Goal: Task Accomplishment & Management: Use online tool/utility

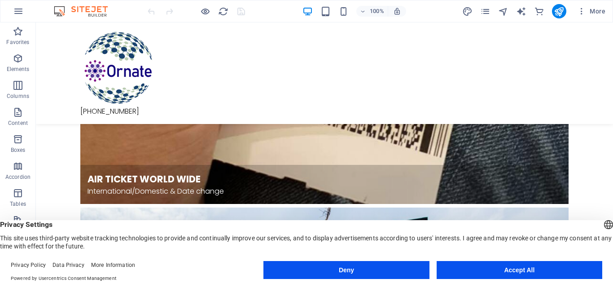
scroll to position [976, 0]
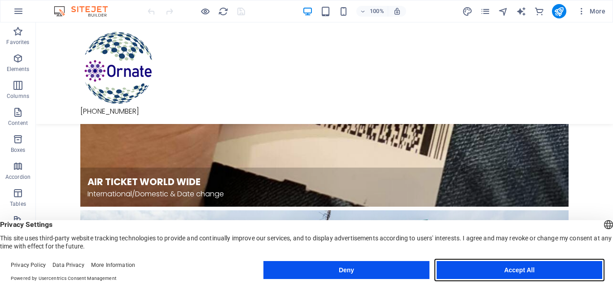
click at [532, 266] on button "Accept All" at bounding box center [520, 270] width 166 height 18
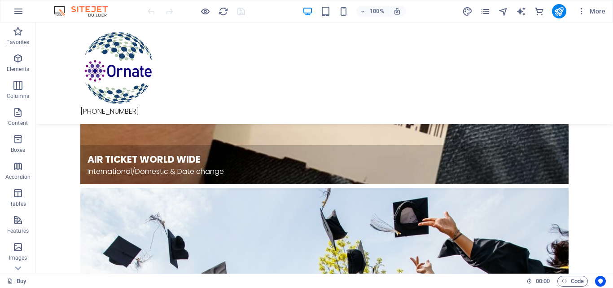
scroll to position [939, 0]
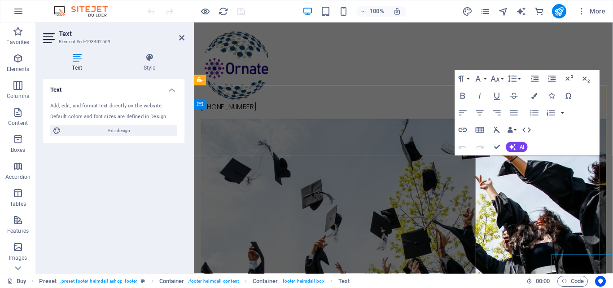
scroll to position [835, 0]
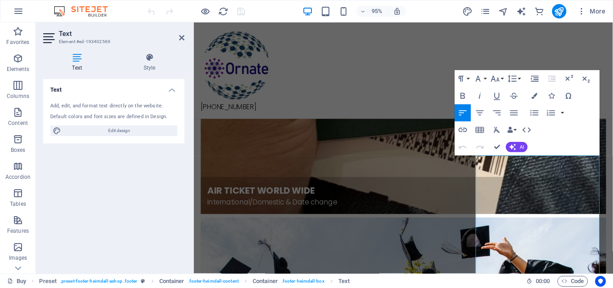
drag, startPoint x: 570, startPoint y: 166, endPoint x: 635, endPoint y: 168, distance: 65.1
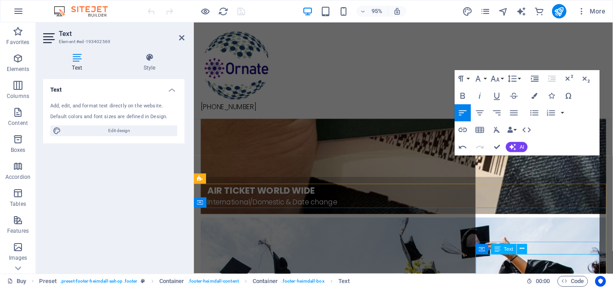
scroll to position [732, 0]
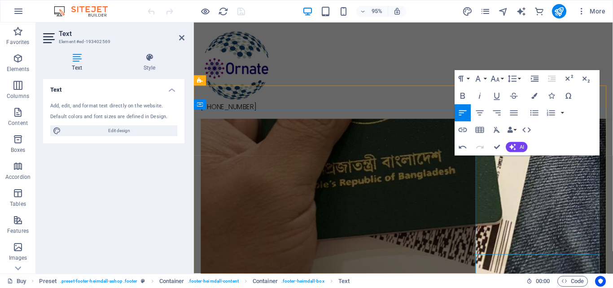
drag, startPoint x: 573, startPoint y: 179, endPoint x: 491, endPoint y: 180, distance: 81.2
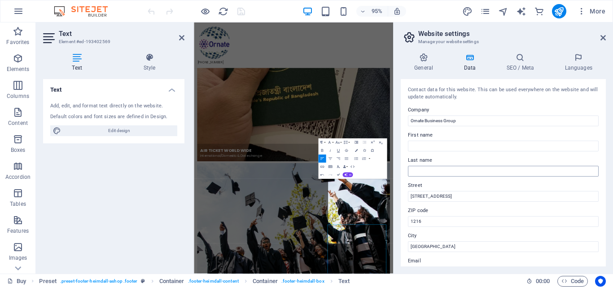
scroll to position [526, 0]
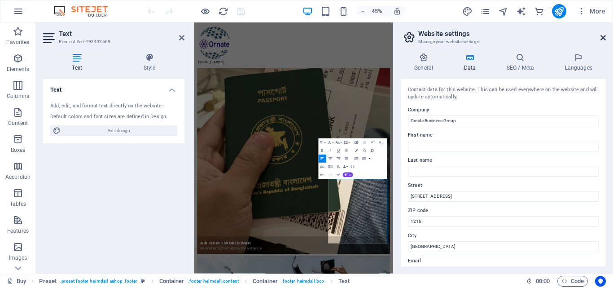
drag, startPoint x: 604, startPoint y: 37, endPoint x: 432, endPoint y: 15, distance: 173.3
click at [604, 37] on icon at bounding box center [603, 37] width 5 height 7
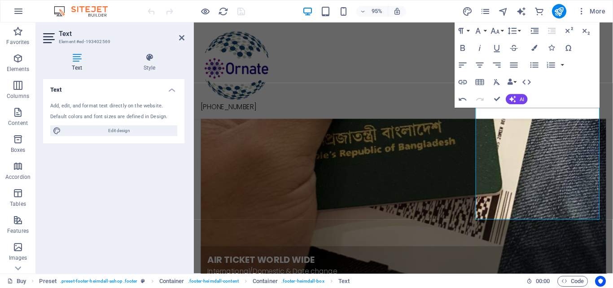
scroll to position [745, 0]
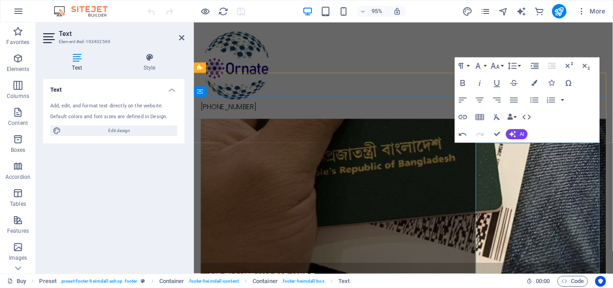
drag, startPoint x: 534, startPoint y: 165, endPoint x: 491, endPoint y: 165, distance: 42.6
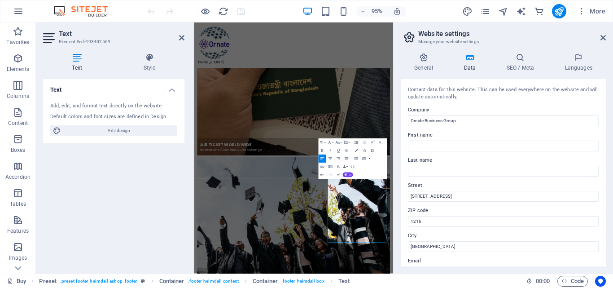
scroll to position [526, 0]
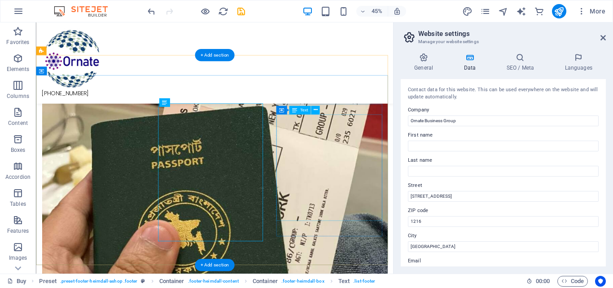
scroll to position [764, 0]
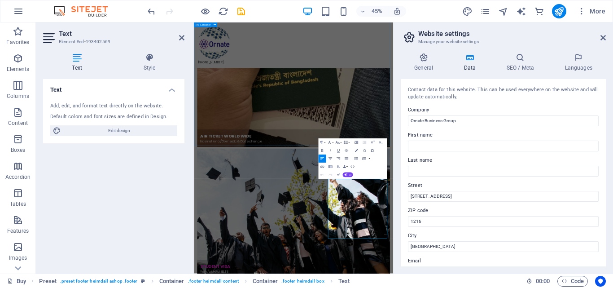
scroll to position [526, 0]
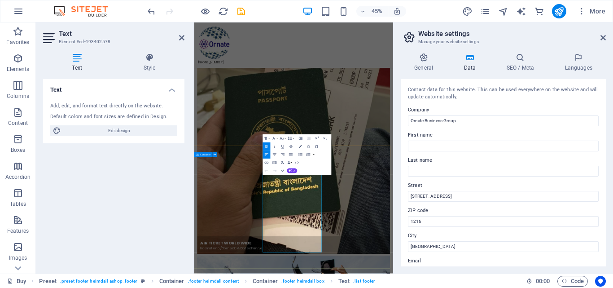
drag, startPoint x: 348, startPoint y: 482, endPoint x: 468, endPoint y: 537, distance: 131.8
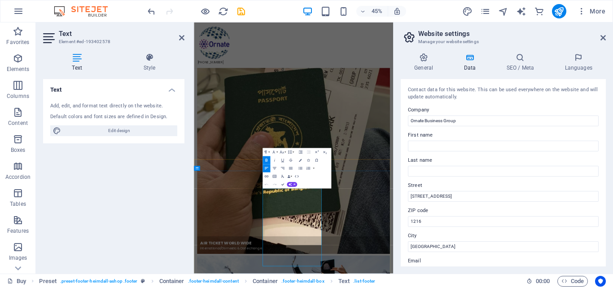
scroll to position [496, 0]
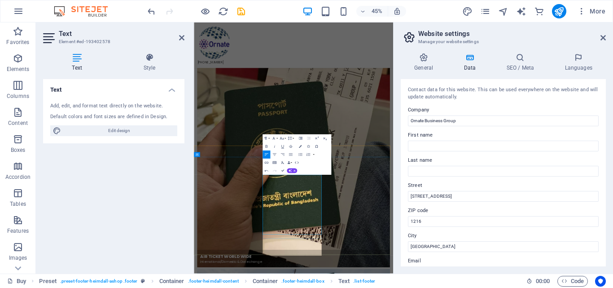
scroll to position [526, 0]
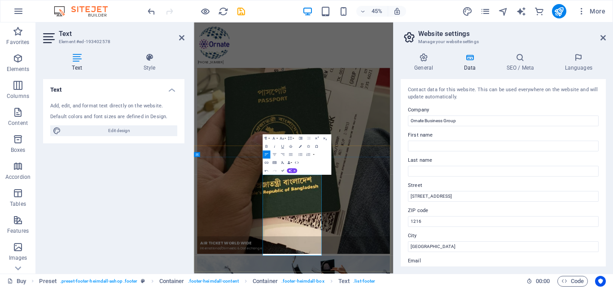
drag, startPoint x: 396, startPoint y: 420, endPoint x: 342, endPoint y: 414, distance: 54.2
click at [606, 38] on aside "Website settings Manage your website settings General Data SEO / Meta Languages…" at bounding box center [503, 147] width 220 height 251
click at [604, 39] on icon at bounding box center [603, 37] width 5 height 7
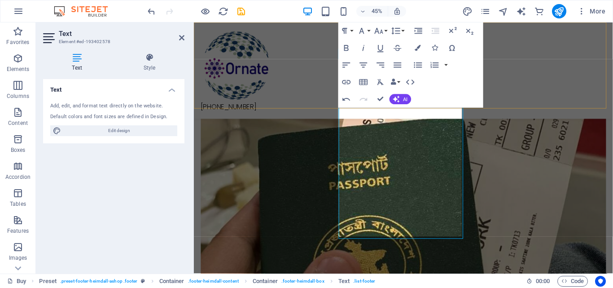
scroll to position [824, 0]
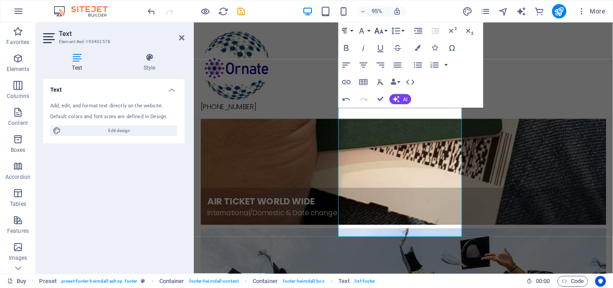
click at [386, 30] on button "Font Size" at bounding box center [381, 30] width 16 height 17
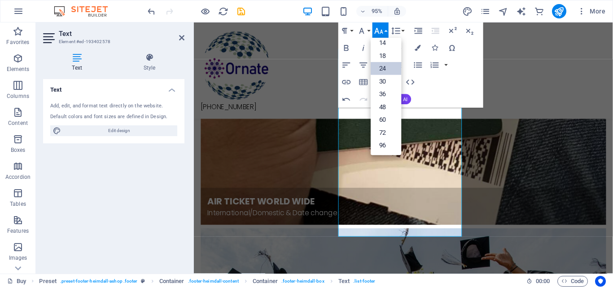
scroll to position [72, 0]
click at [386, 30] on button "Font Size" at bounding box center [381, 30] width 16 height 17
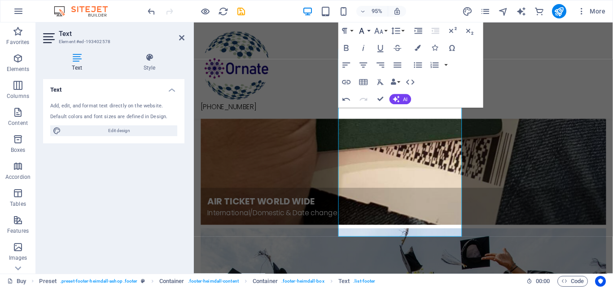
click at [368, 30] on button "Font Family" at bounding box center [363, 30] width 16 height 17
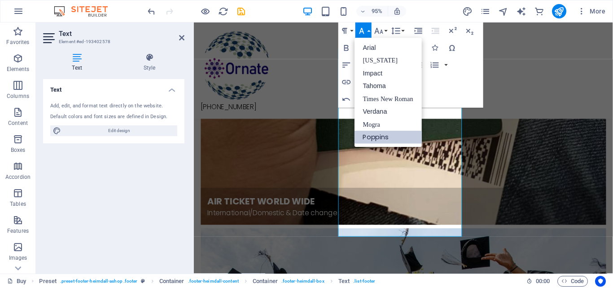
scroll to position [0, 0]
click at [368, 30] on button "Font Family" at bounding box center [363, 30] width 16 height 17
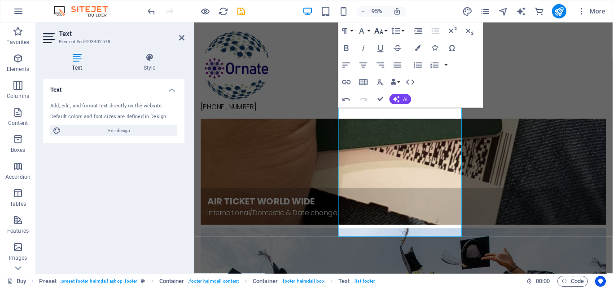
click at [385, 29] on button "Font Size" at bounding box center [381, 30] width 16 height 17
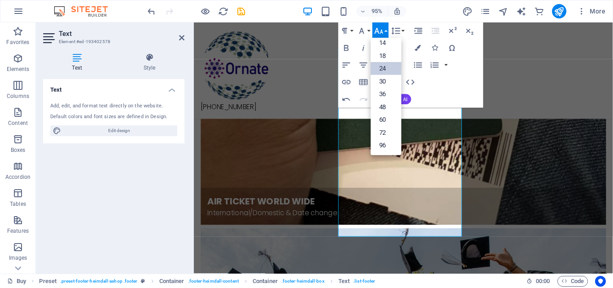
scroll to position [72, 0]
click at [382, 53] on link "18" at bounding box center [386, 55] width 31 height 13
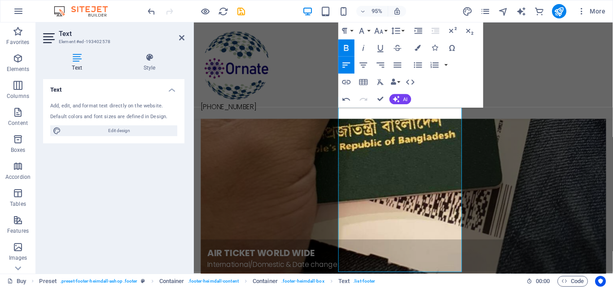
scroll to position [726, 0]
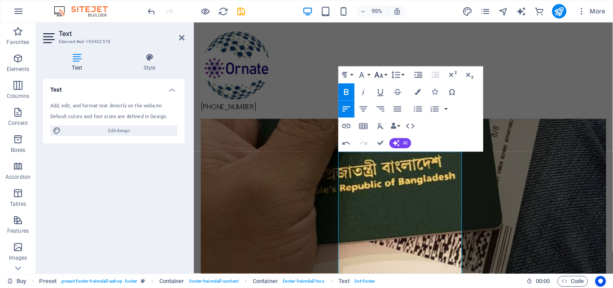
click at [387, 76] on button "Font Size" at bounding box center [381, 74] width 16 height 17
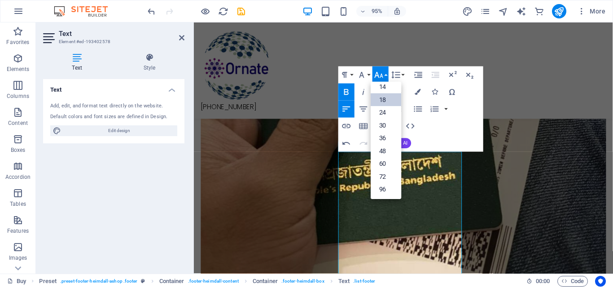
scroll to position [72, 0]
click at [390, 114] on link "24" at bounding box center [386, 112] width 31 height 13
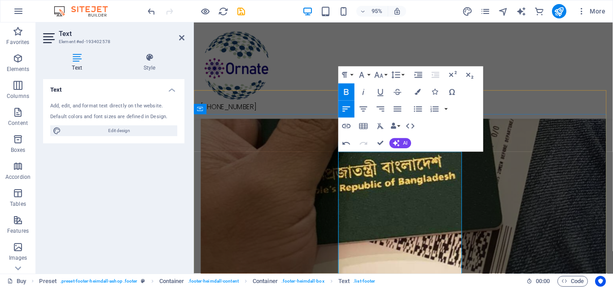
click at [376, 74] on icon "button" at bounding box center [378, 75] width 9 height 6
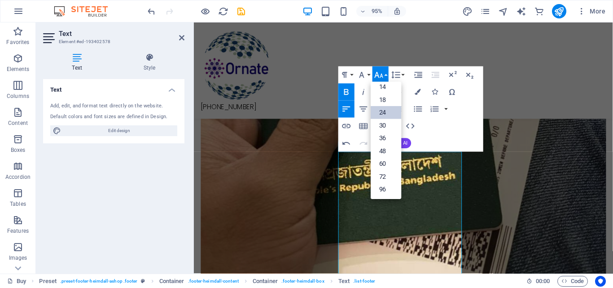
click at [387, 112] on link "24" at bounding box center [386, 112] width 31 height 13
click at [387, 112] on div "Paragraph Format Normal Heading 1 Heading 2 Heading 3 Heading 4 Heading 5 Headi…" at bounding box center [410, 108] width 145 height 85
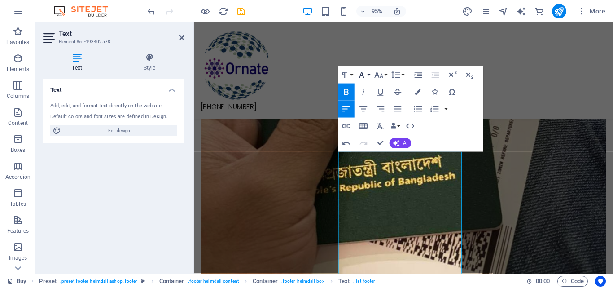
click at [369, 73] on button "Font Family" at bounding box center [363, 74] width 16 height 17
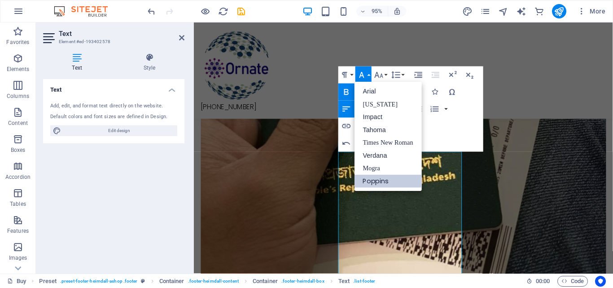
scroll to position [0, 0]
click at [369, 73] on button "Font Family" at bounding box center [363, 74] width 16 height 17
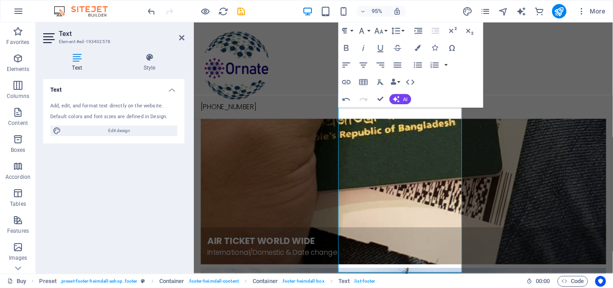
scroll to position [786, 0]
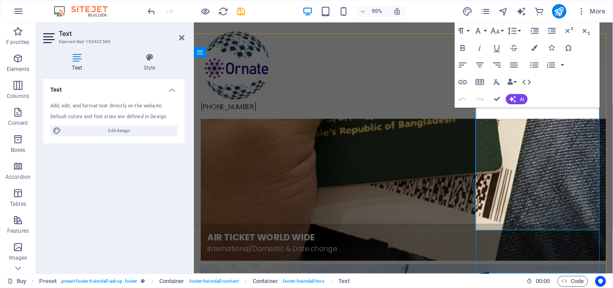
scroll to position [873, 0]
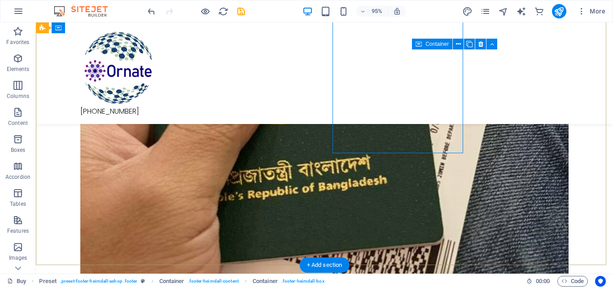
scroll to position [918, 0]
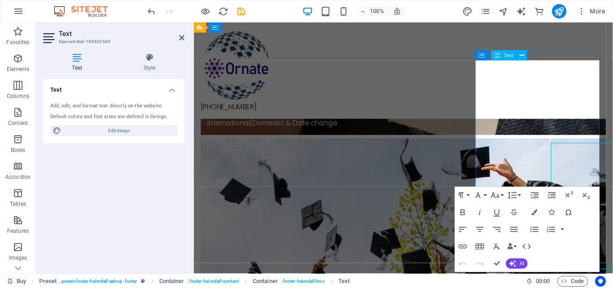
scroll to position [832, 0]
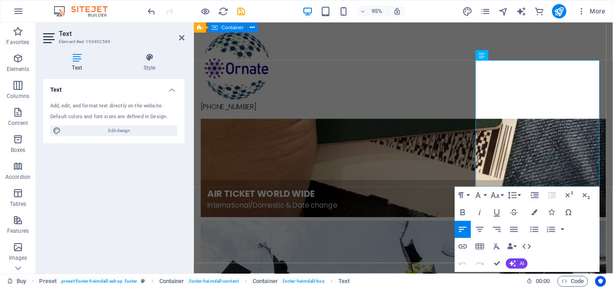
drag, startPoint x: 571, startPoint y: 178, endPoint x: 478, endPoint y: 175, distance: 93.4
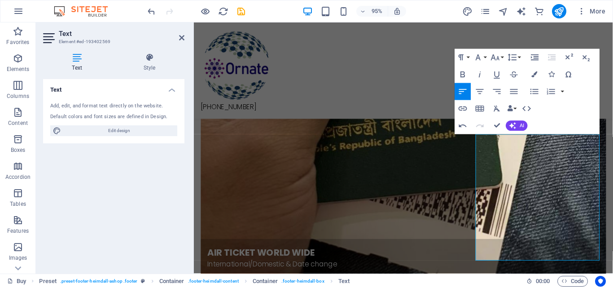
scroll to position [750, 0]
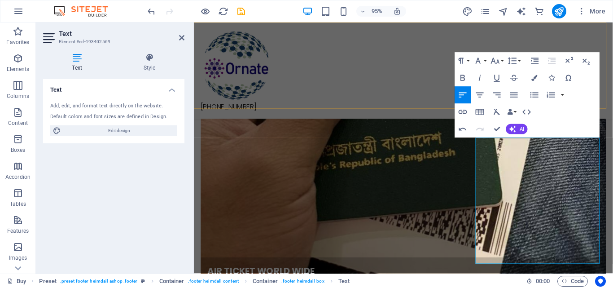
click at [427, 62] on div "[PHONE_NUMBER]" at bounding box center [414, 72] width 441 height 101
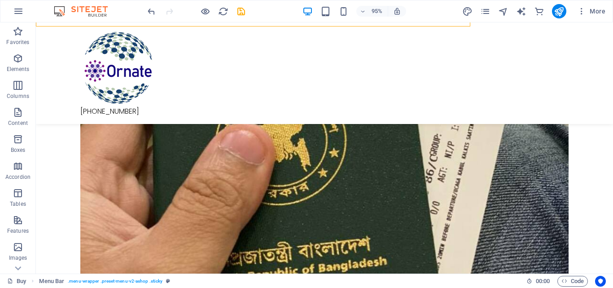
scroll to position [837, 0]
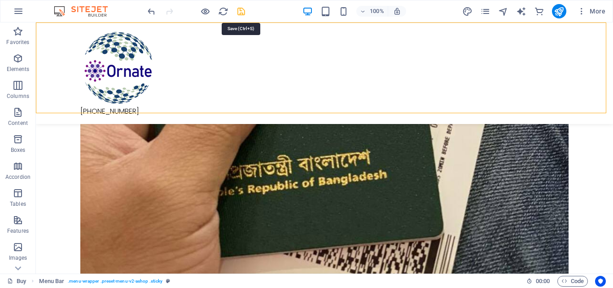
click at [245, 12] on icon "save" at bounding box center [241, 11] width 10 height 10
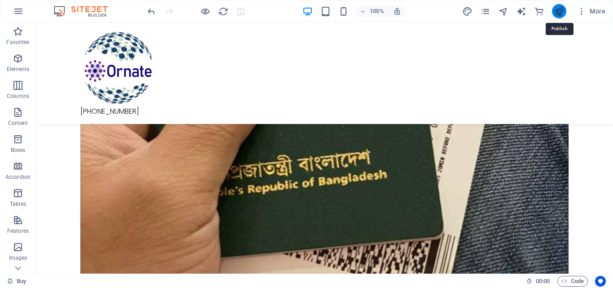
click at [558, 9] on icon "publish" at bounding box center [559, 11] width 10 height 10
